Goal: Information Seeking & Learning: Learn about a topic

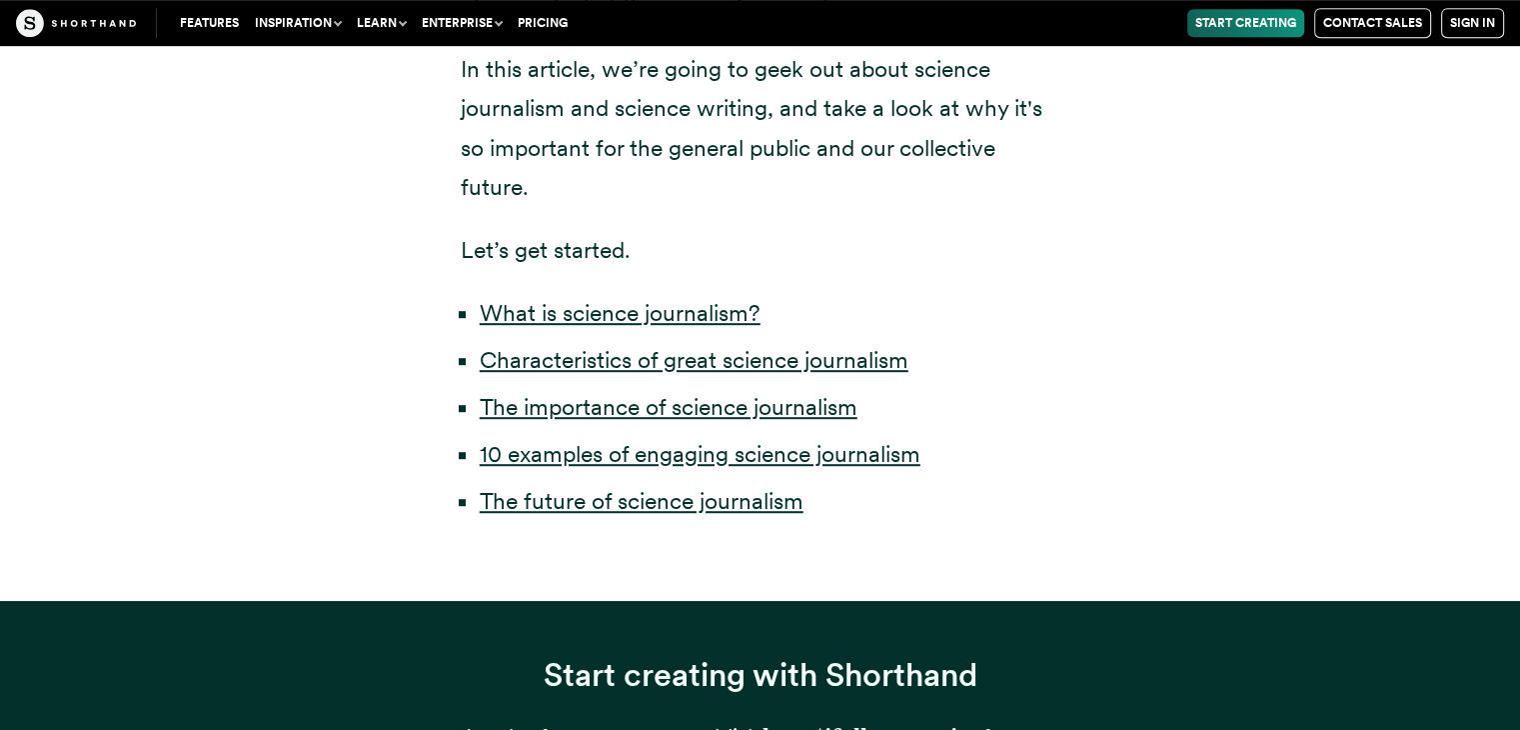
scroll to position [1039, 0]
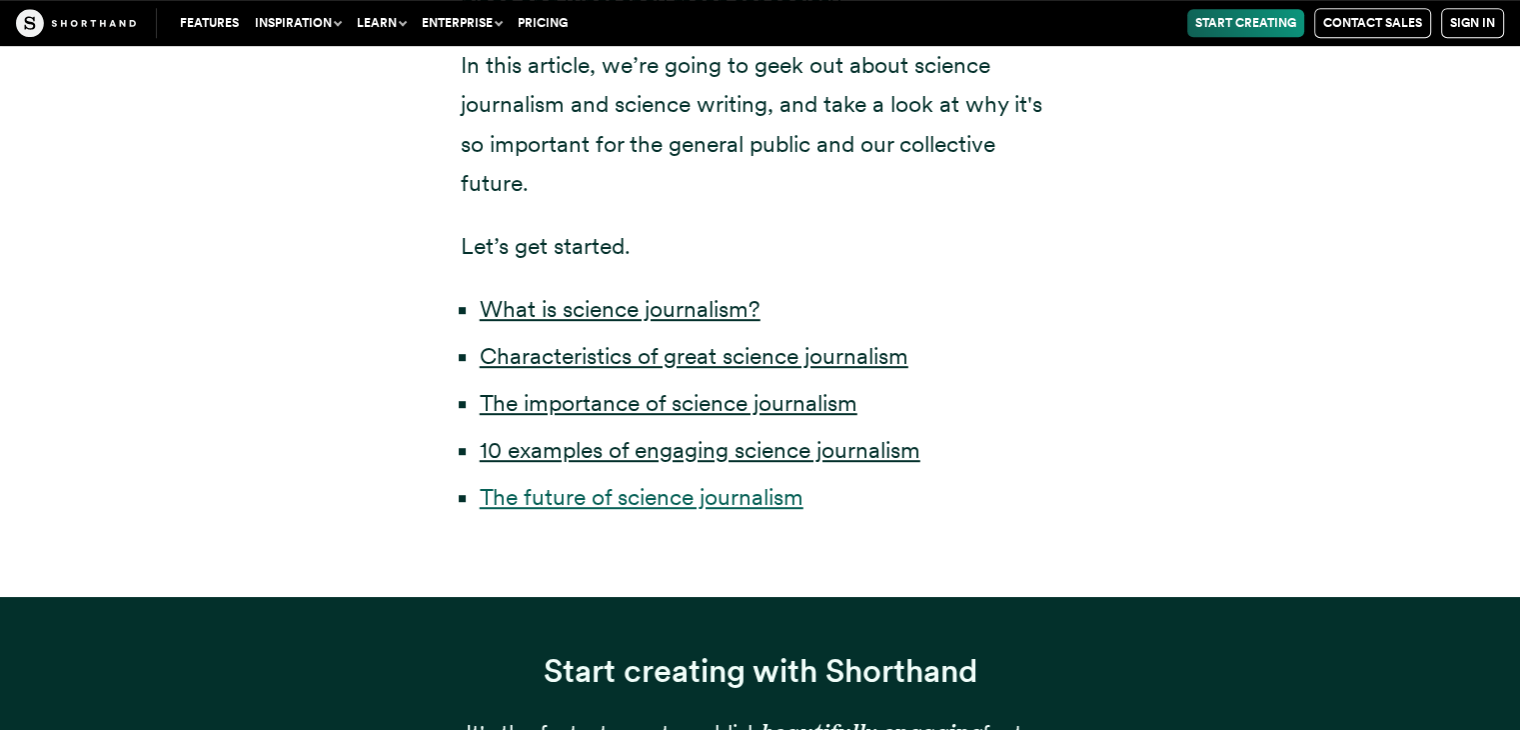
click at [609, 501] on link "The future of science journalism" at bounding box center [642, 497] width 324 height 28
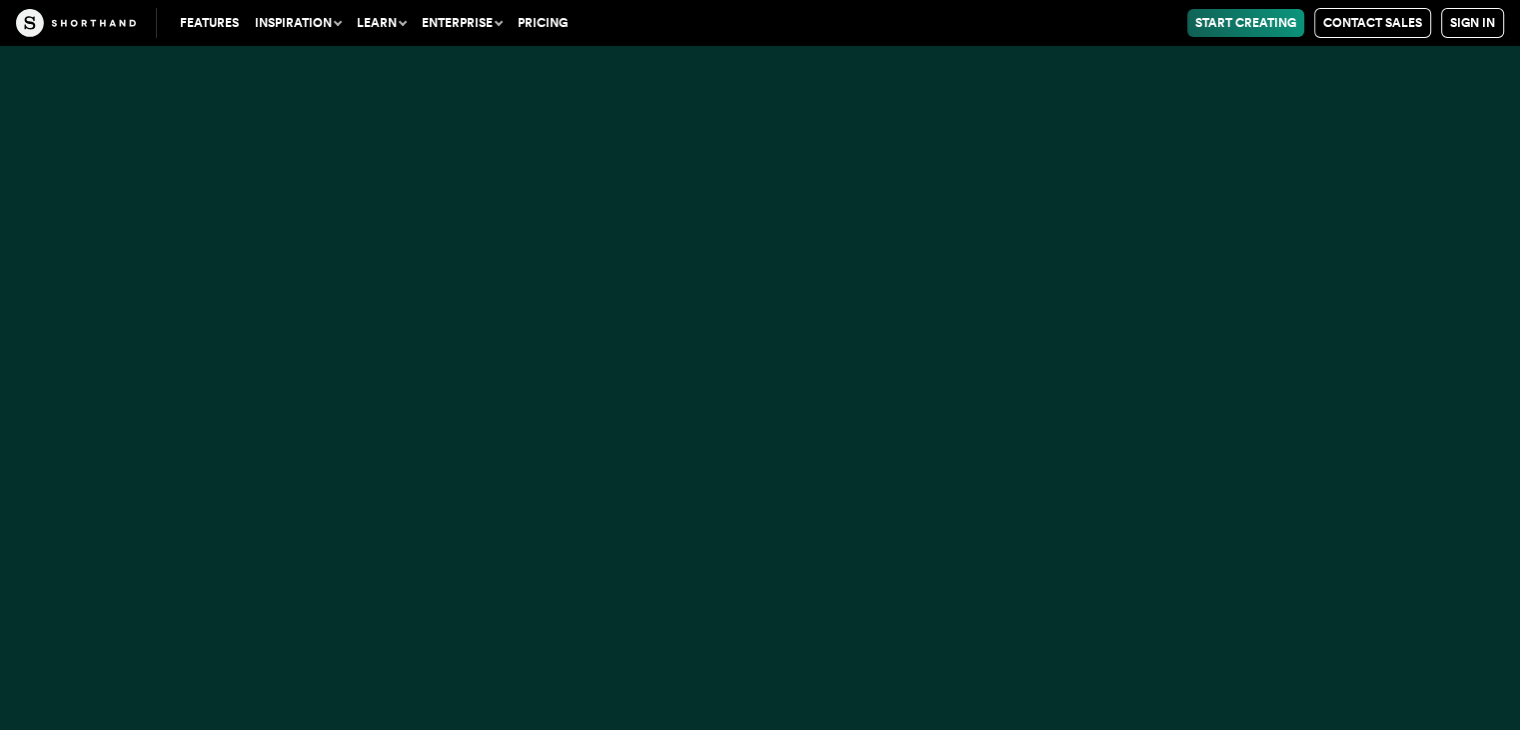
scroll to position [38073, 0]
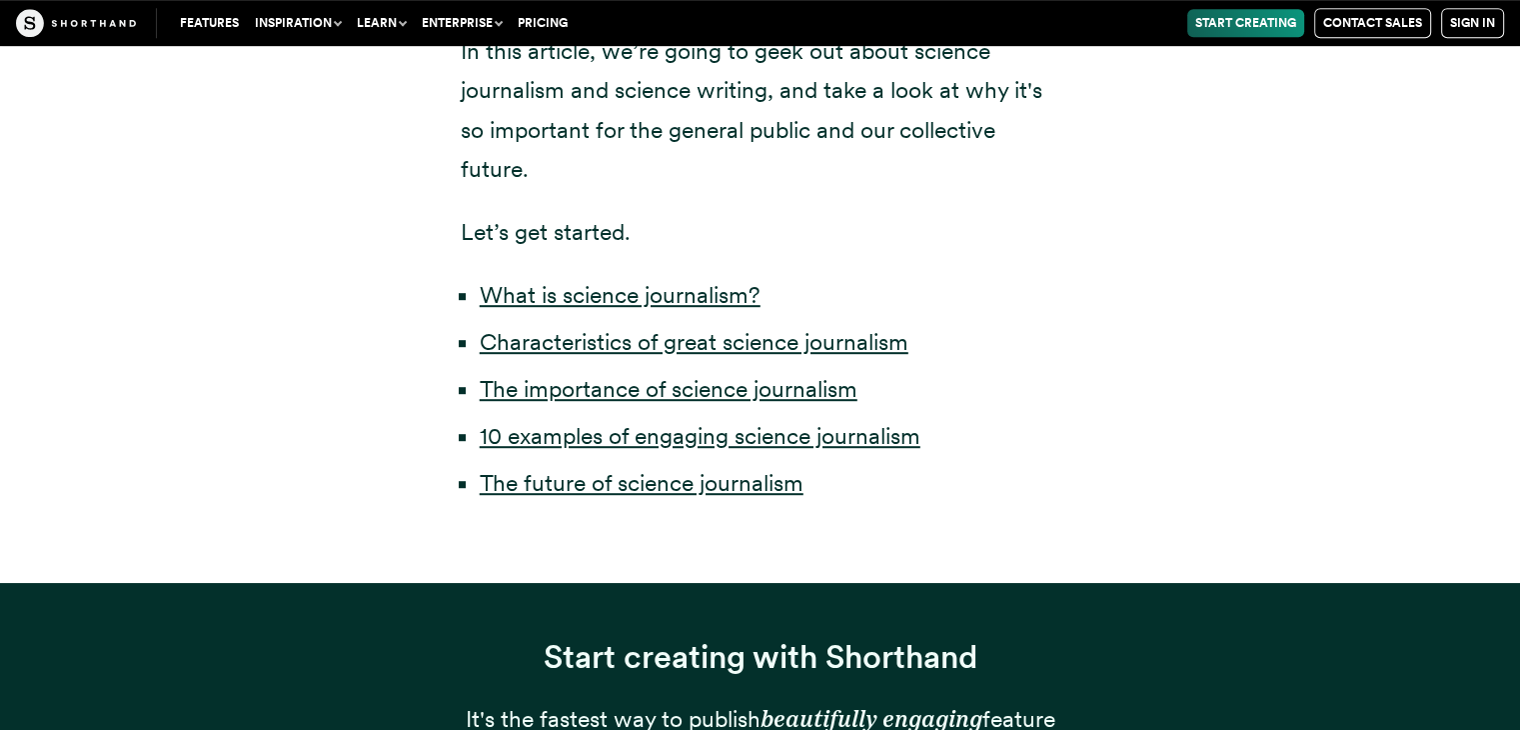
scroll to position [1100, 0]
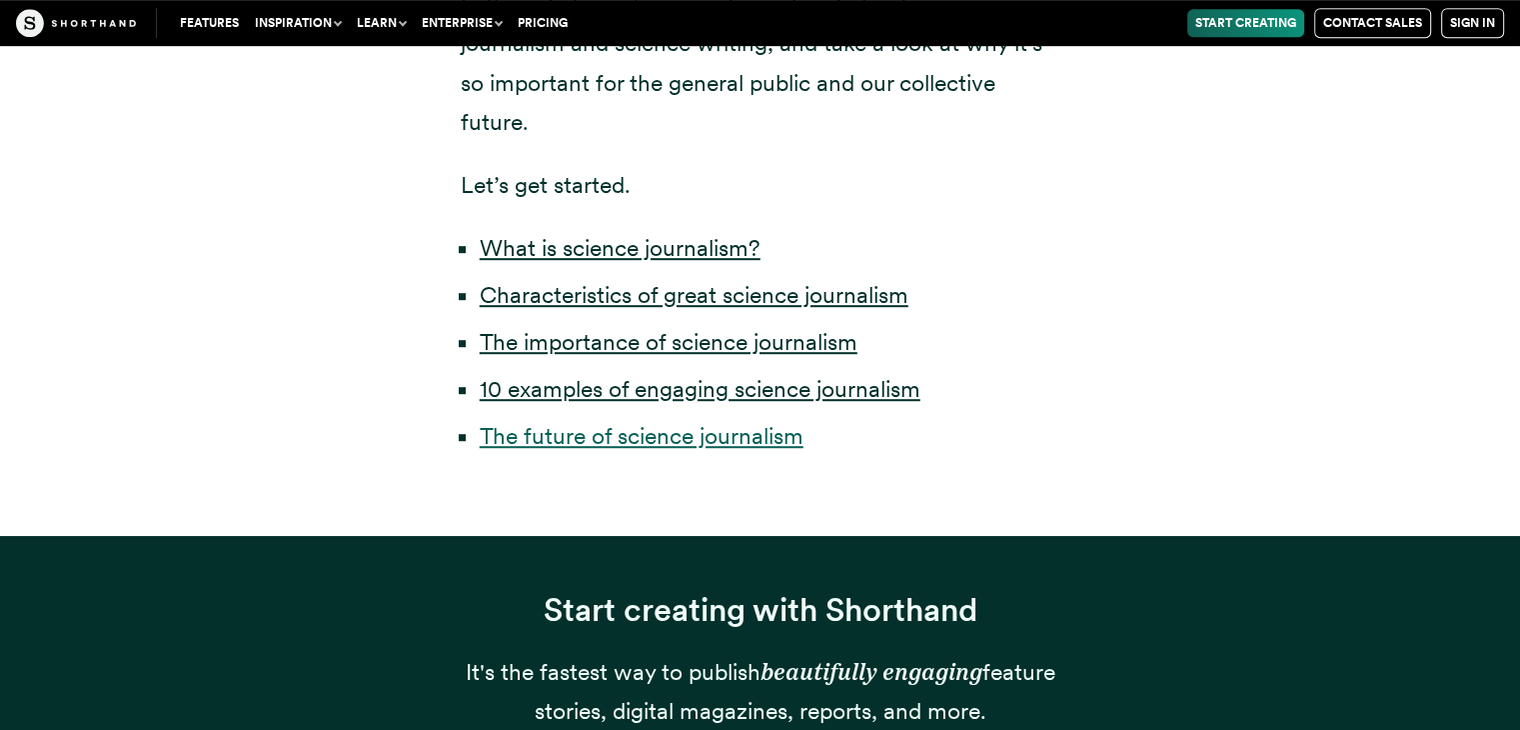
click at [616, 437] on link "The future of science journalism" at bounding box center [642, 436] width 324 height 28
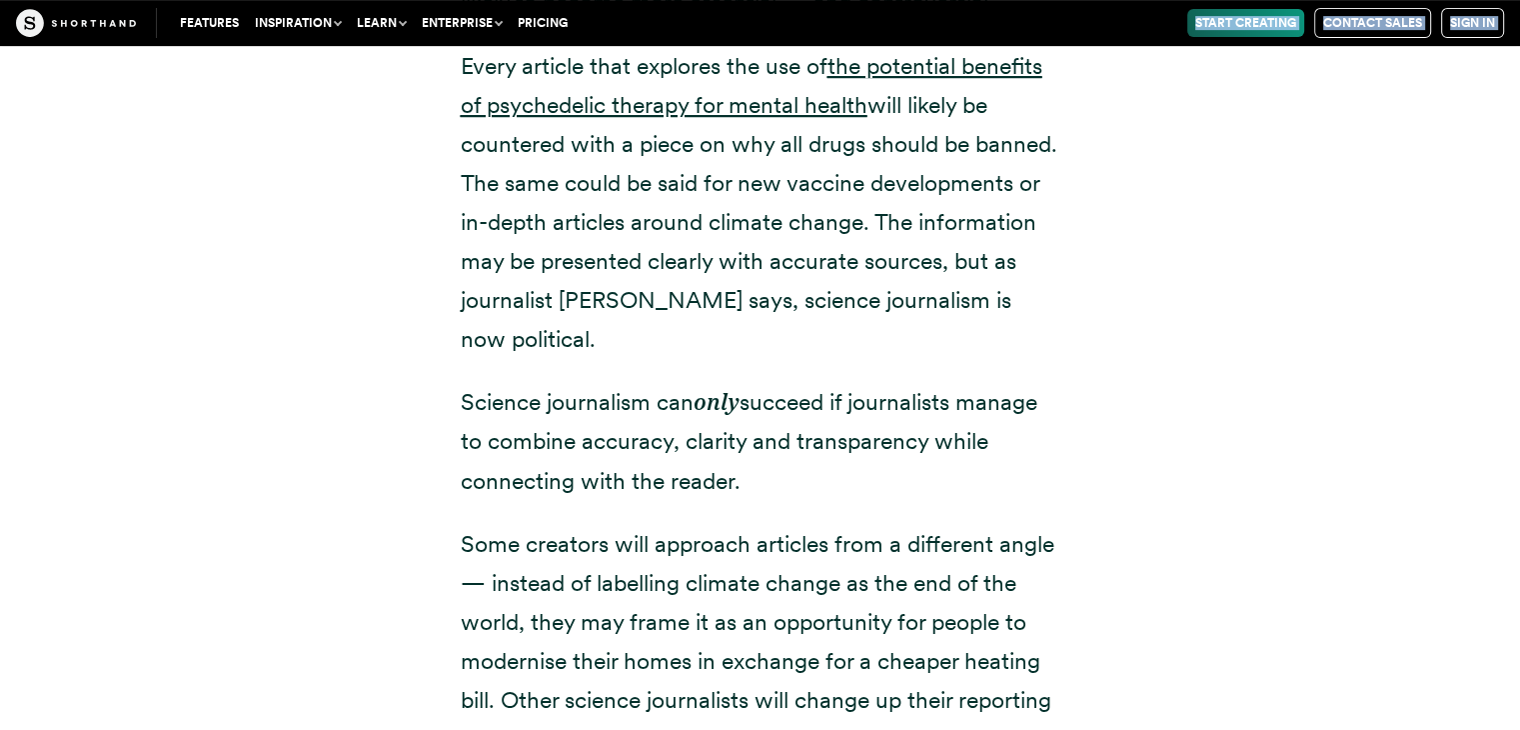
scroll to position [38798, 0]
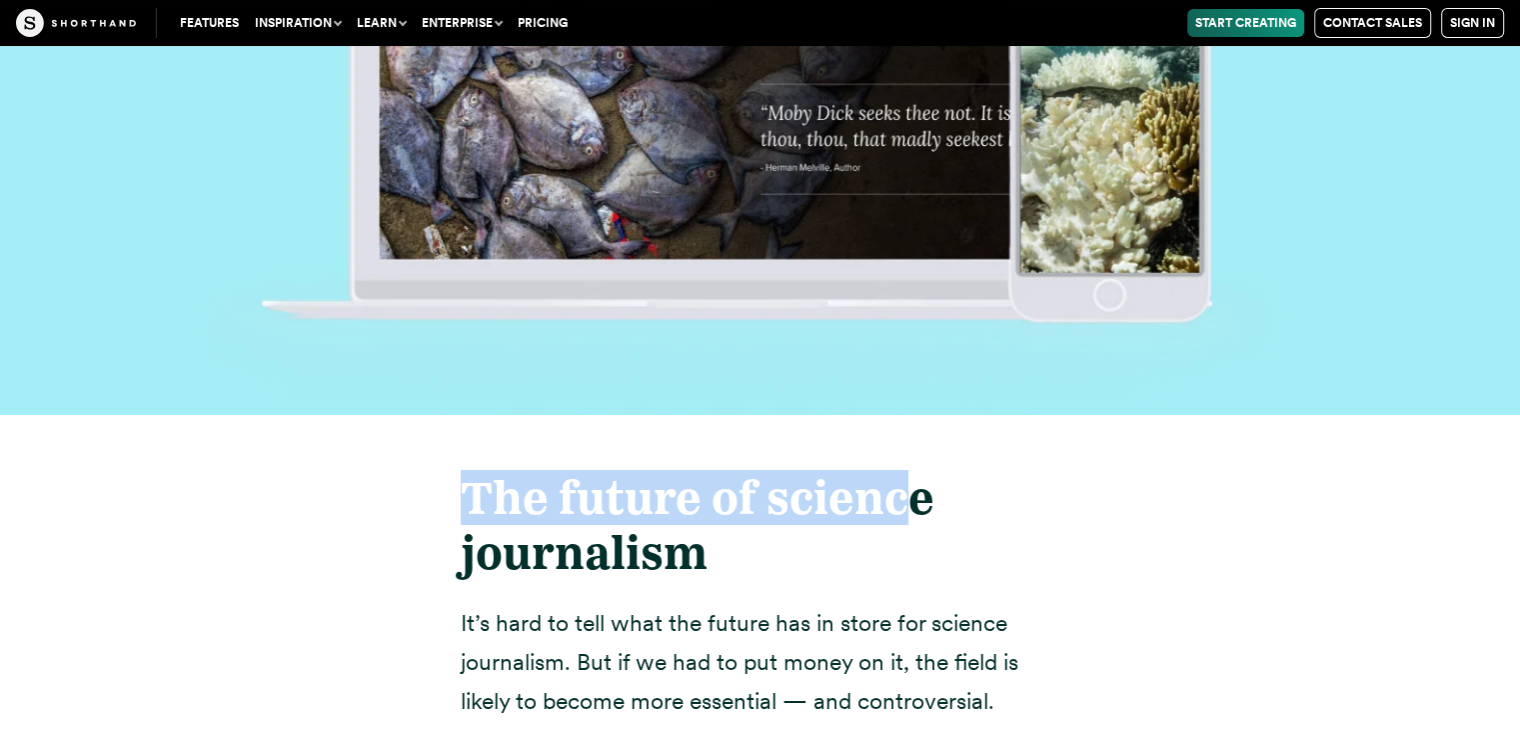
drag, startPoint x: 466, startPoint y: 112, endPoint x: 905, endPoint y: 83, distance: 440.7
click at [905, 470] on strong "The future of science journalism" at bounding box center [698, 525] width 474 height 110
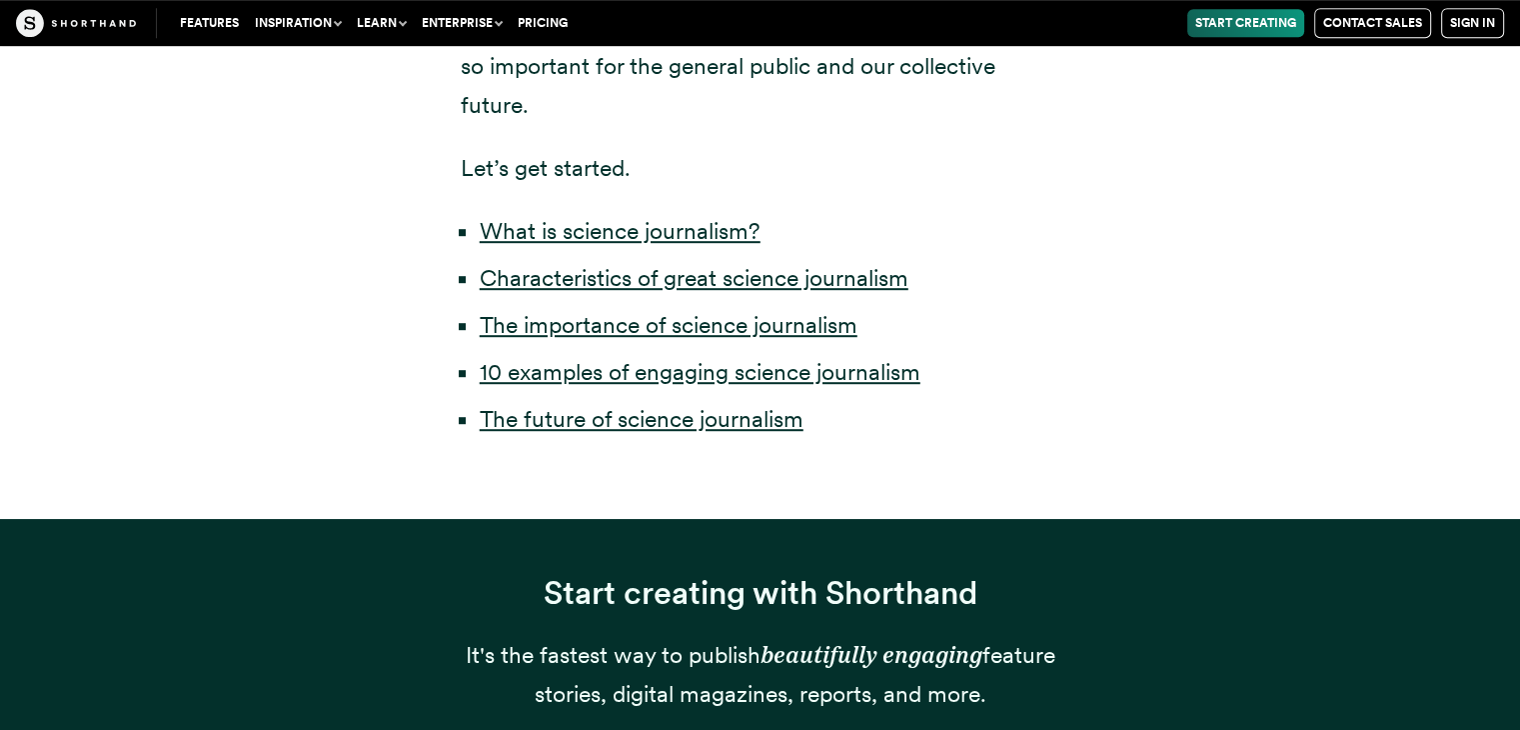
scroll to position [1119, 0]
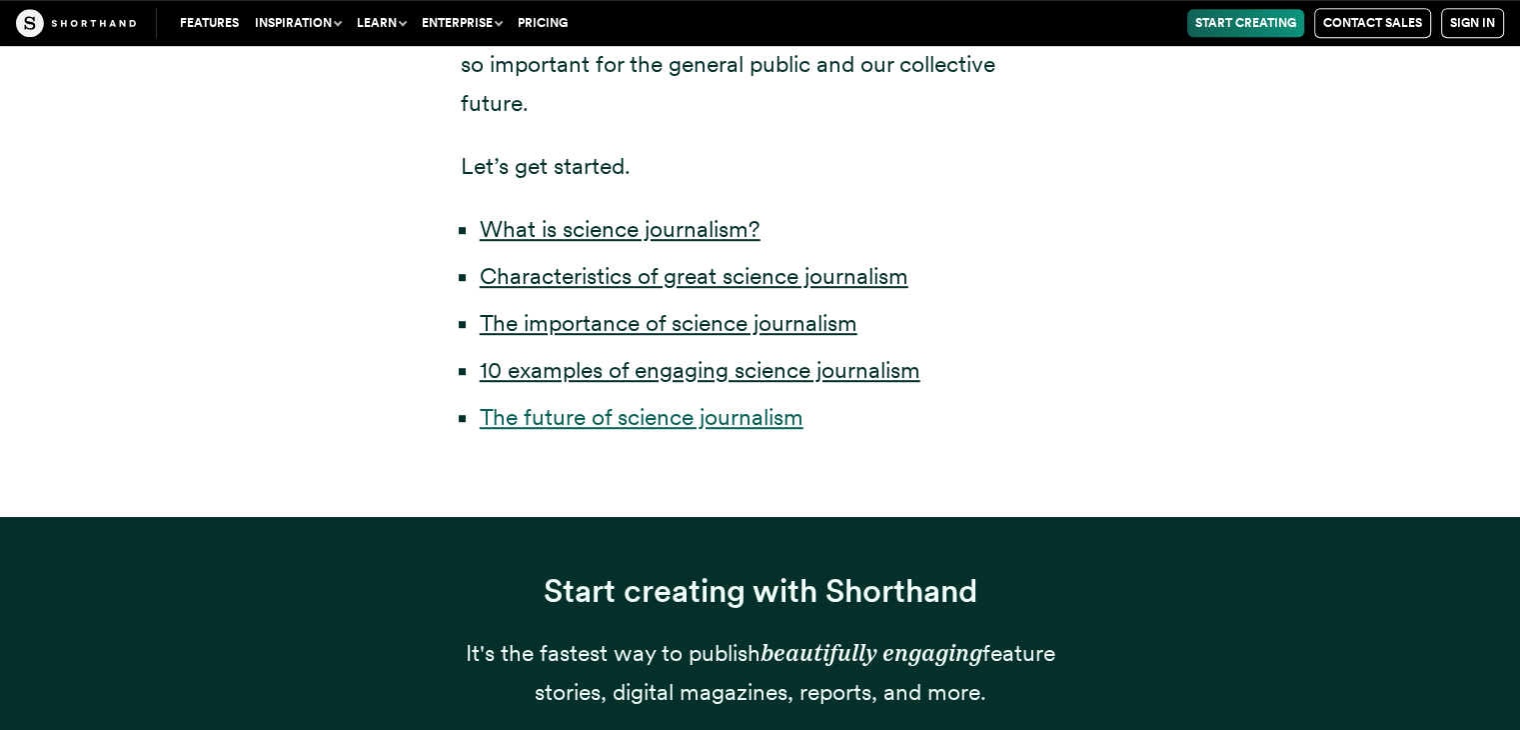
click at [768, 415] on link "The future of science journalism" at bounding box center [642, 417] width 324 height 28
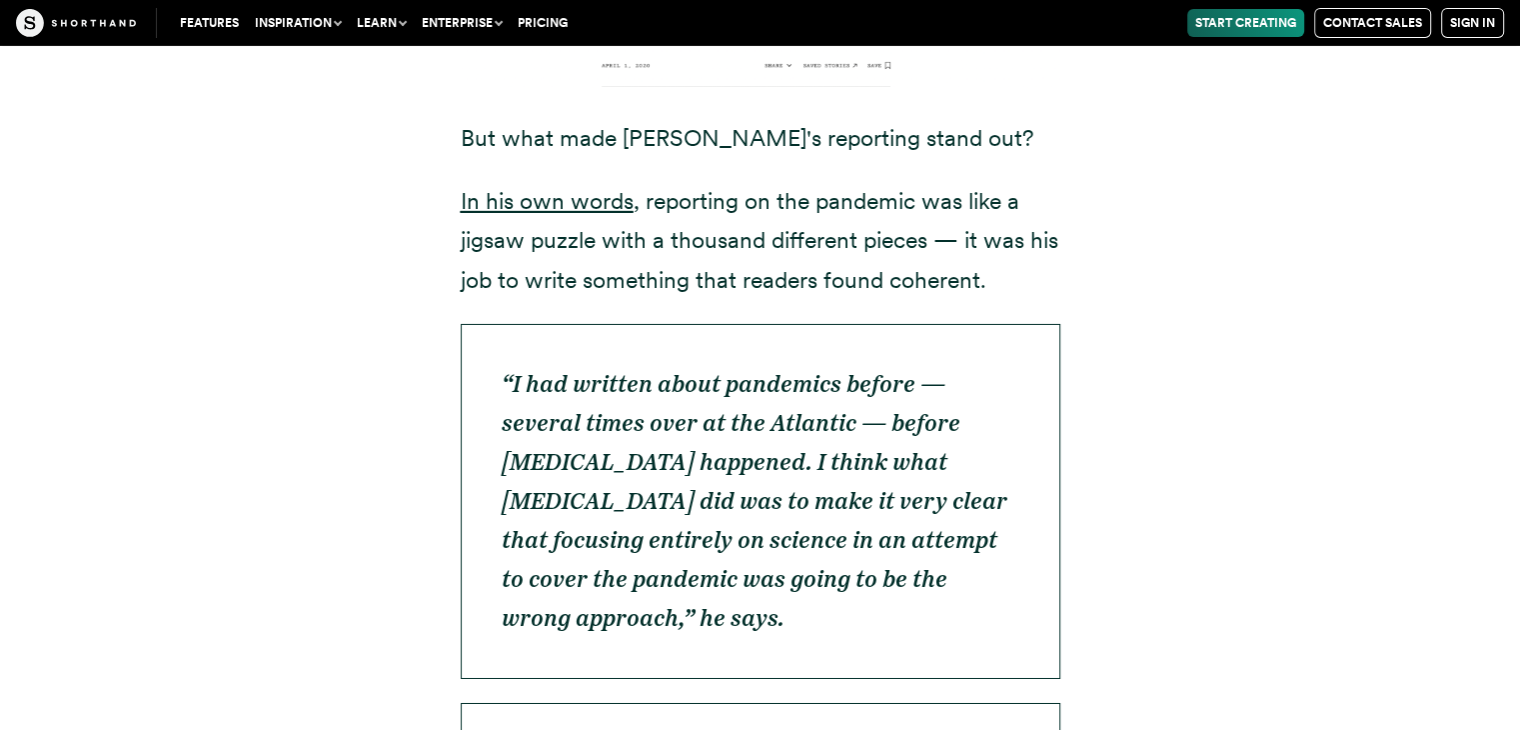
scroll to position [38073, 0]
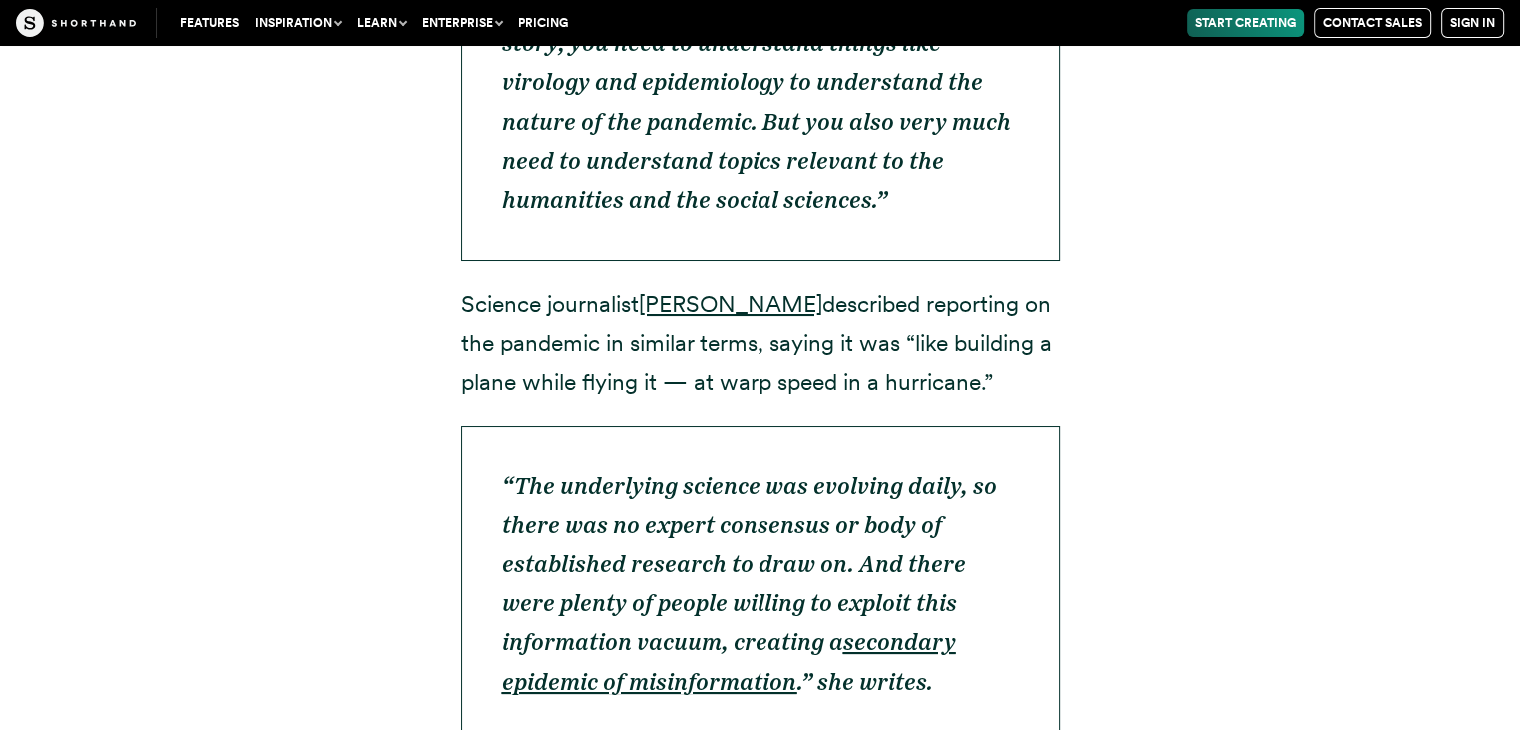
scroll to position [1119, 0]
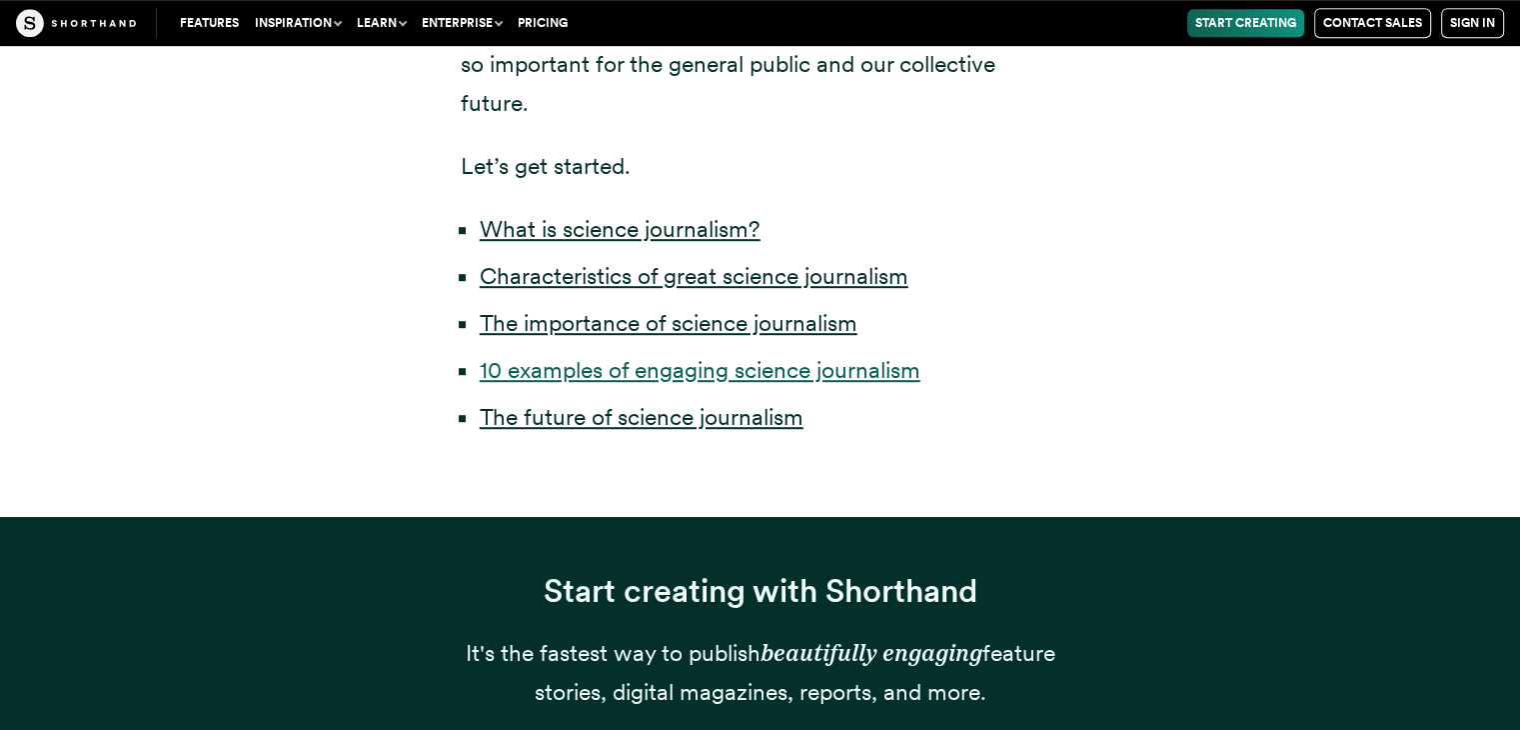
click at [537, 367] on link "10 examples of engaging science journalism" at bounding box center [700, 370] width 441 height 28
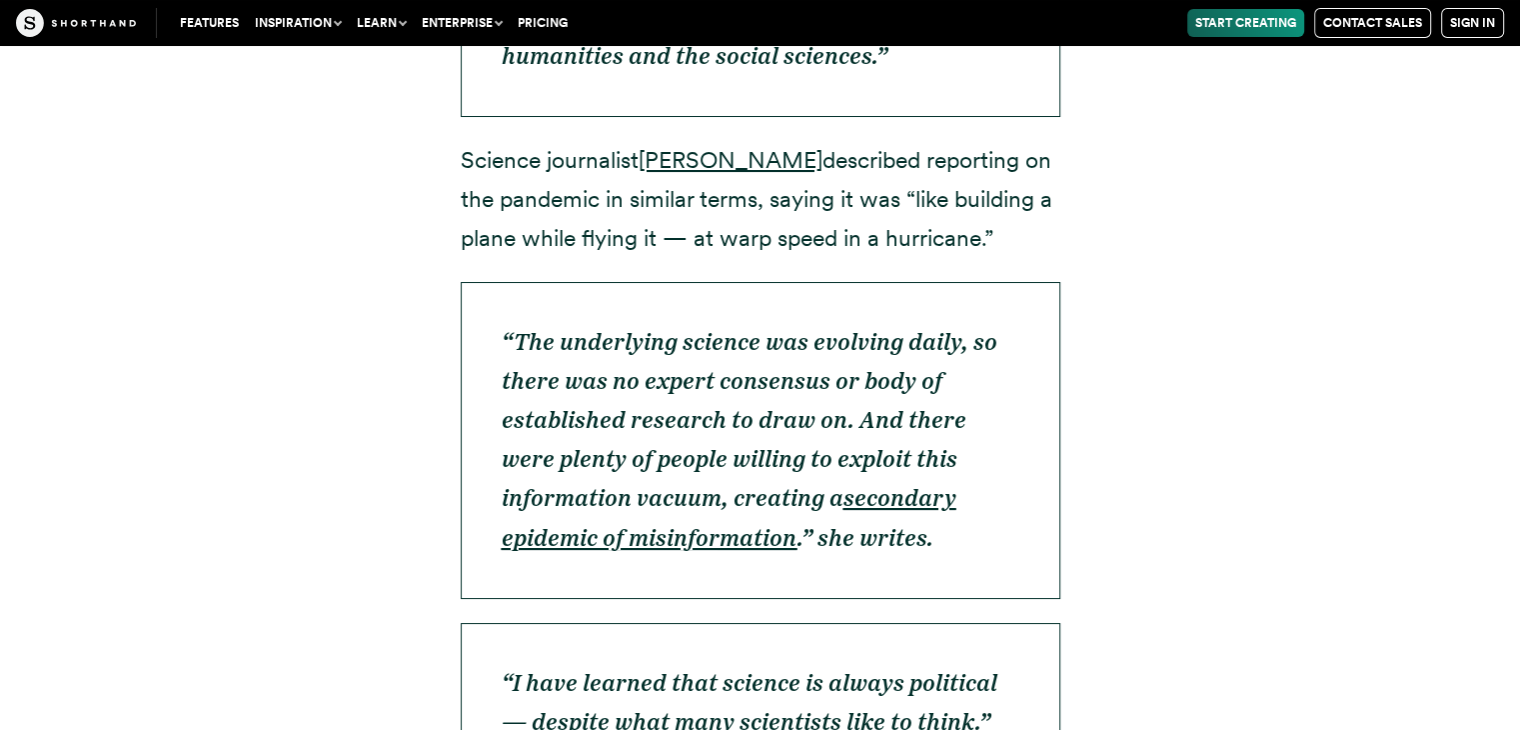
scroll to position [8707, 0]
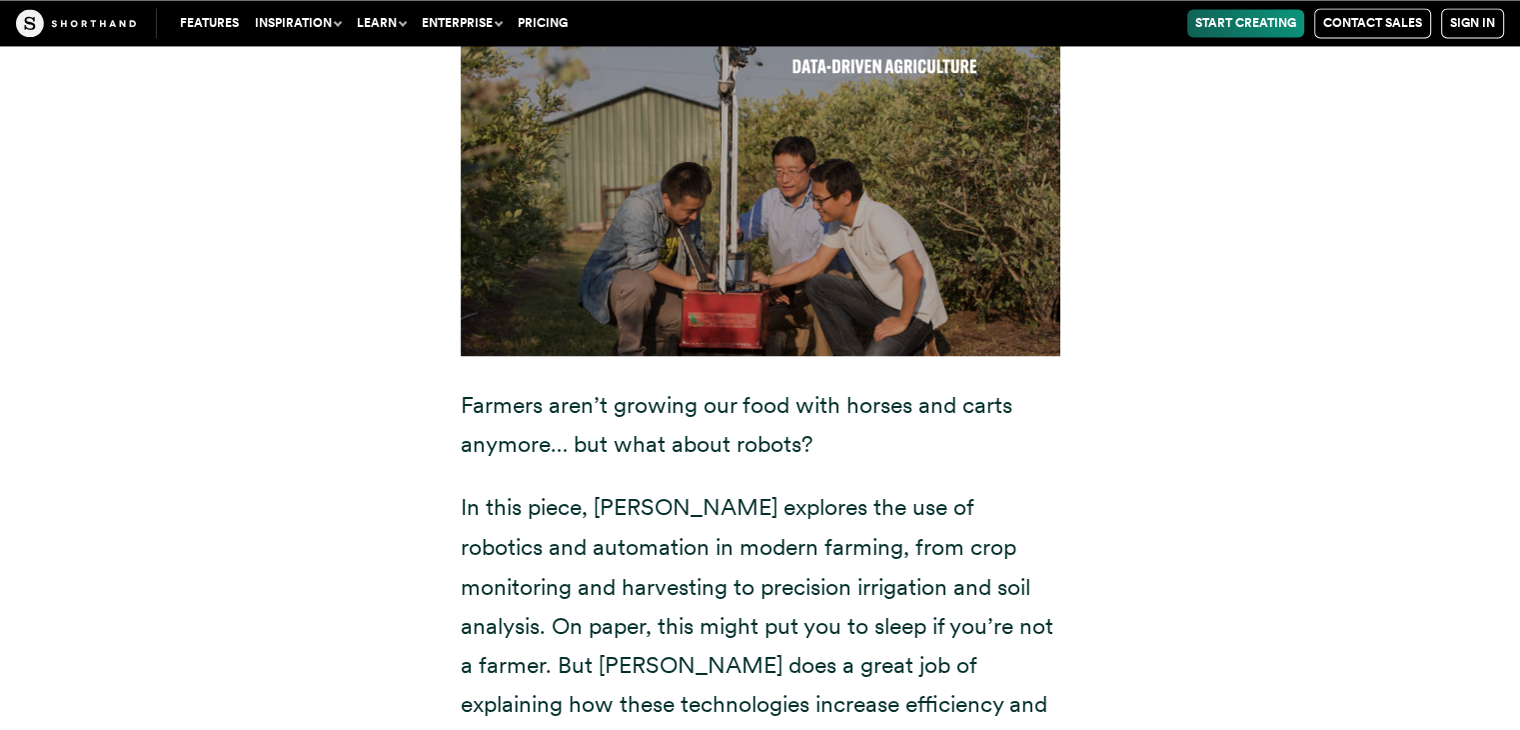
scroll to position [18501, 0]
